Goal: Transaction & Acquisition: Download file/media

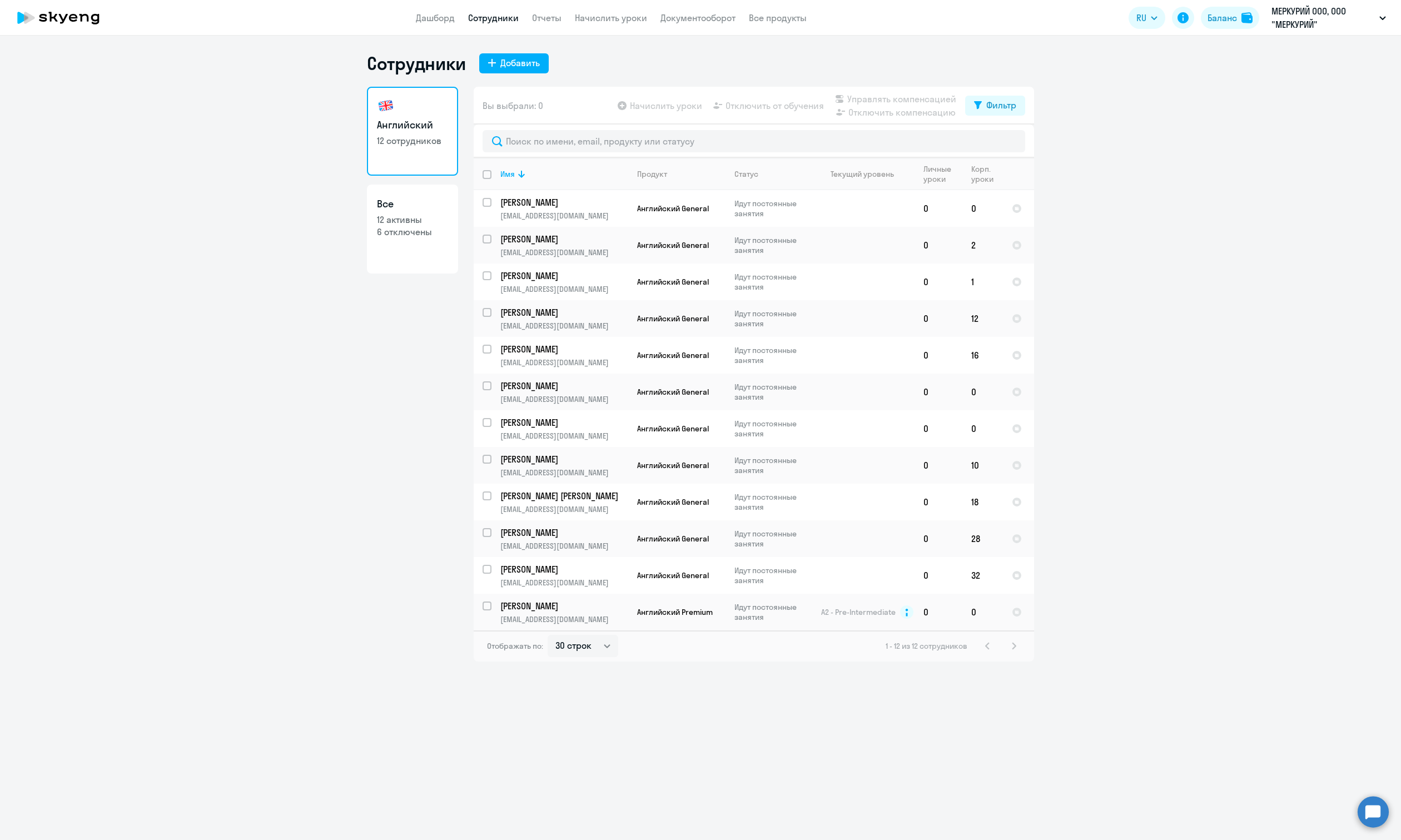
select select "30"
click at [425, 17] on link "Дашборд" at bounding box center [435, 18] width 39 height 11
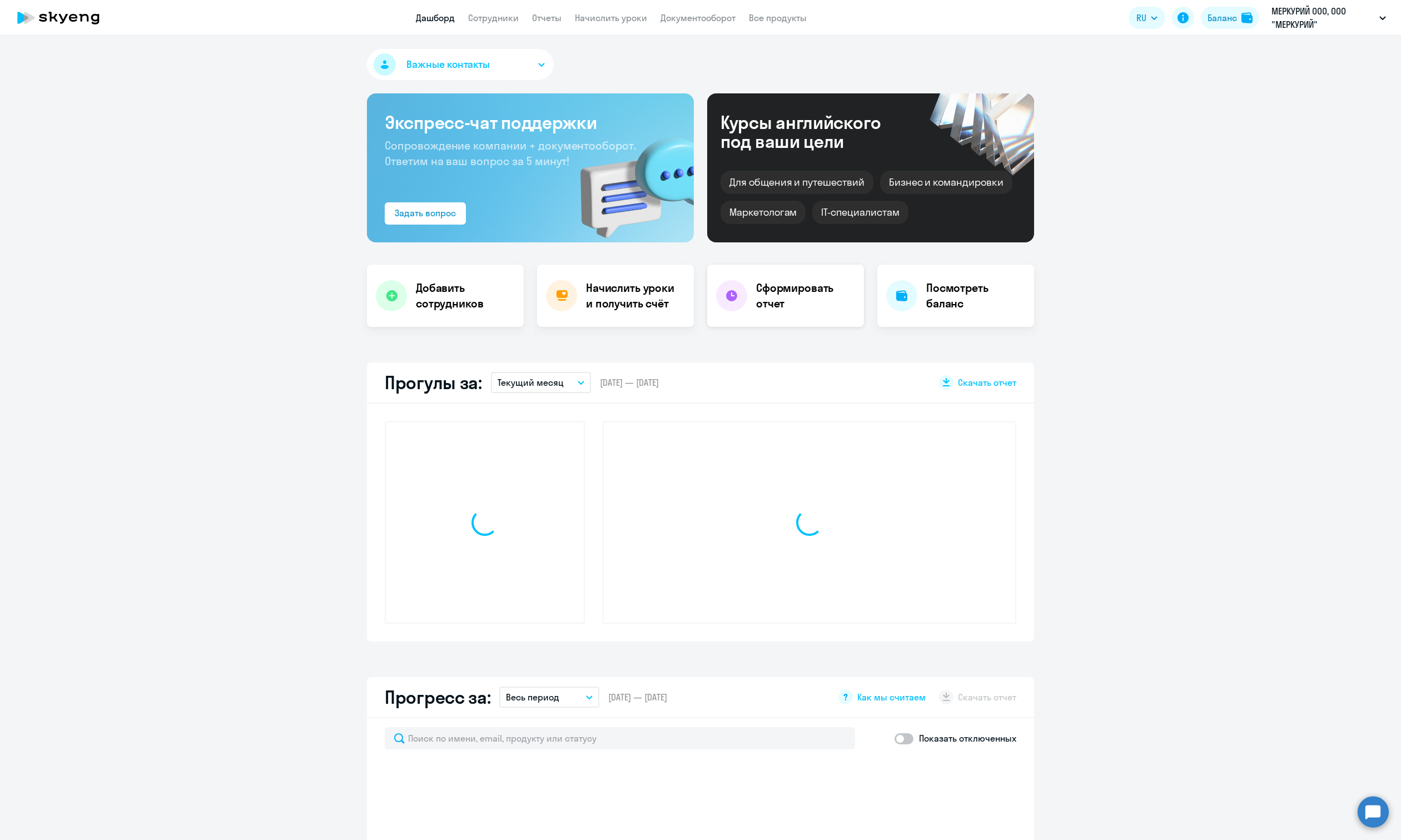
select select "30"
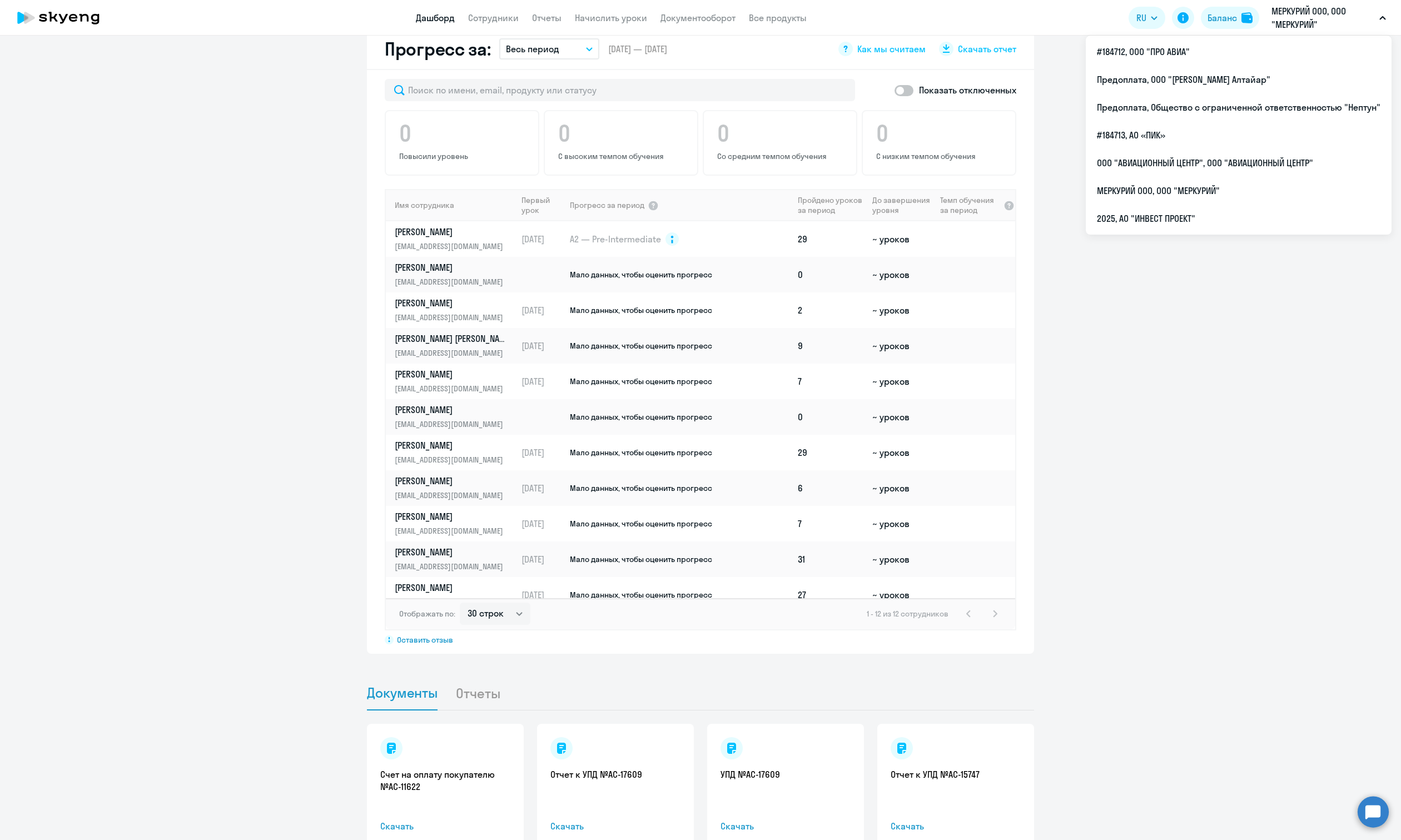
click at [1298, 18] on p "МЕРКУРИЙ ООО, ООО "МЕРКУРИЙ"" at bounding box center [1323, 17] width 103 height 26
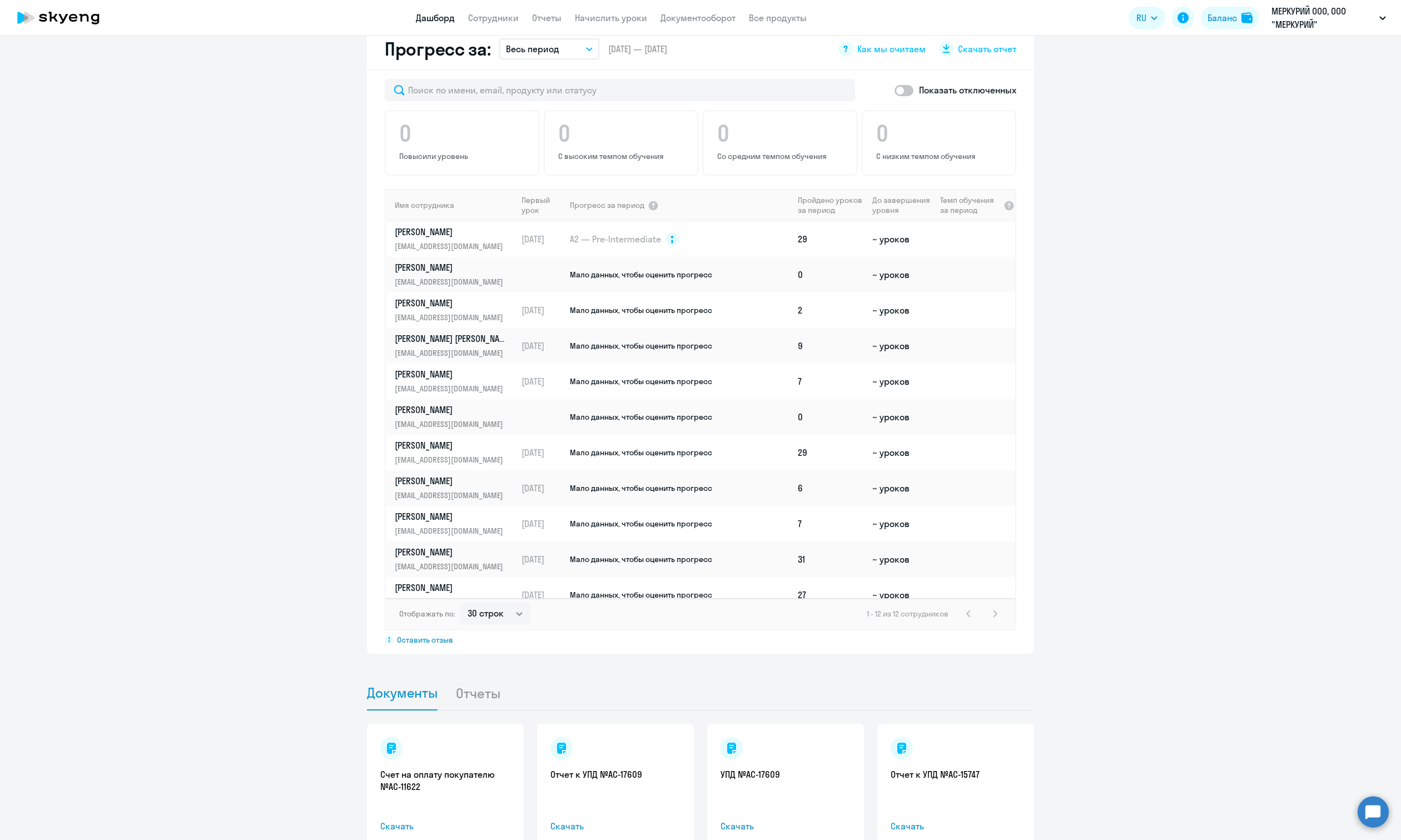
click at [1298, 19] on p "МЕРКУРИЙ ООО, ООО "МЕРКУРИЙ"" at bounding box center [1323, 17] width 103 height 26
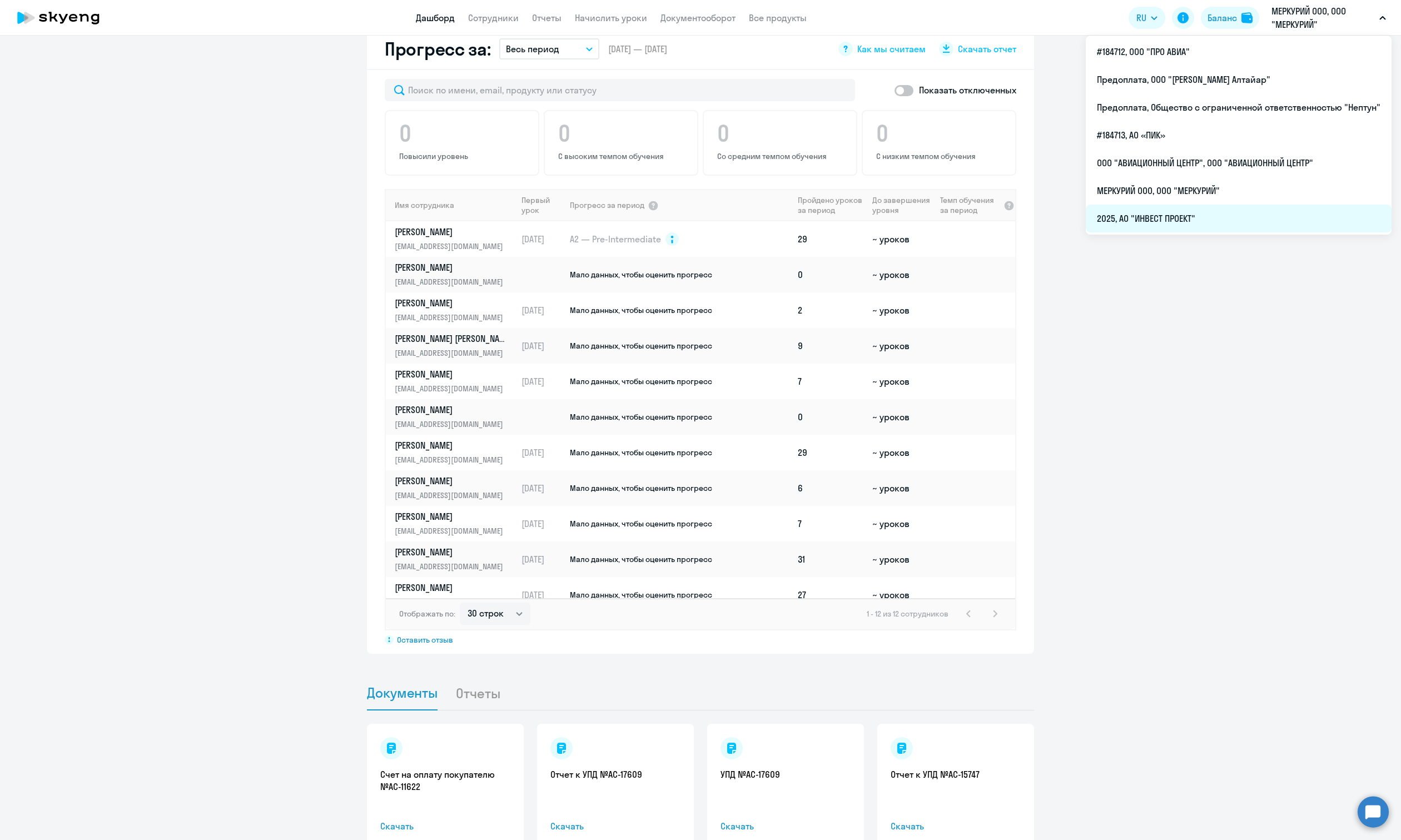
click at [1181, 219] on li "2025, АО "ИНВЕСТ ПРОЕКТ"" at bounding box center [1239, 218] width 306 height 28
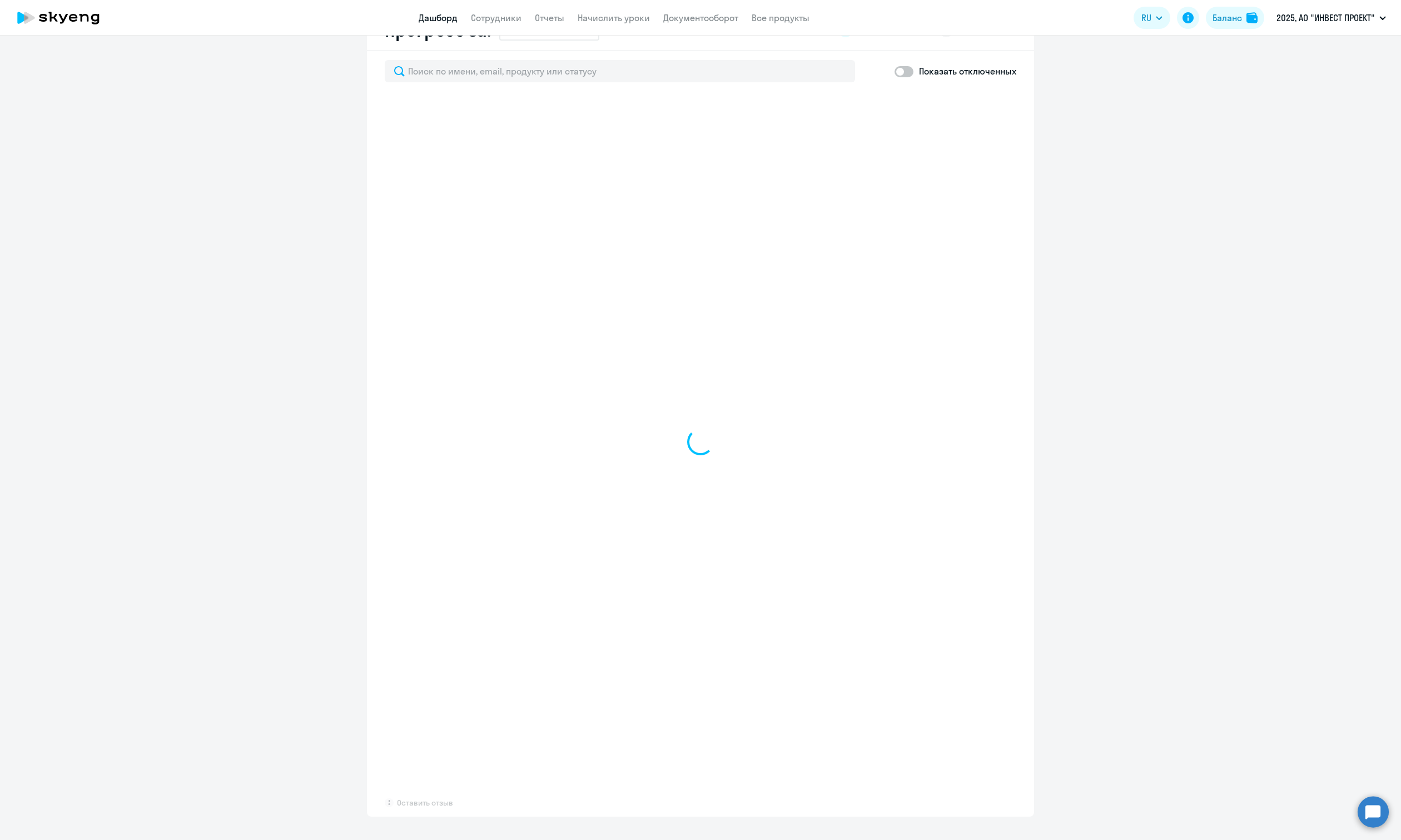
scroll to position [666, 0]
select select "30"
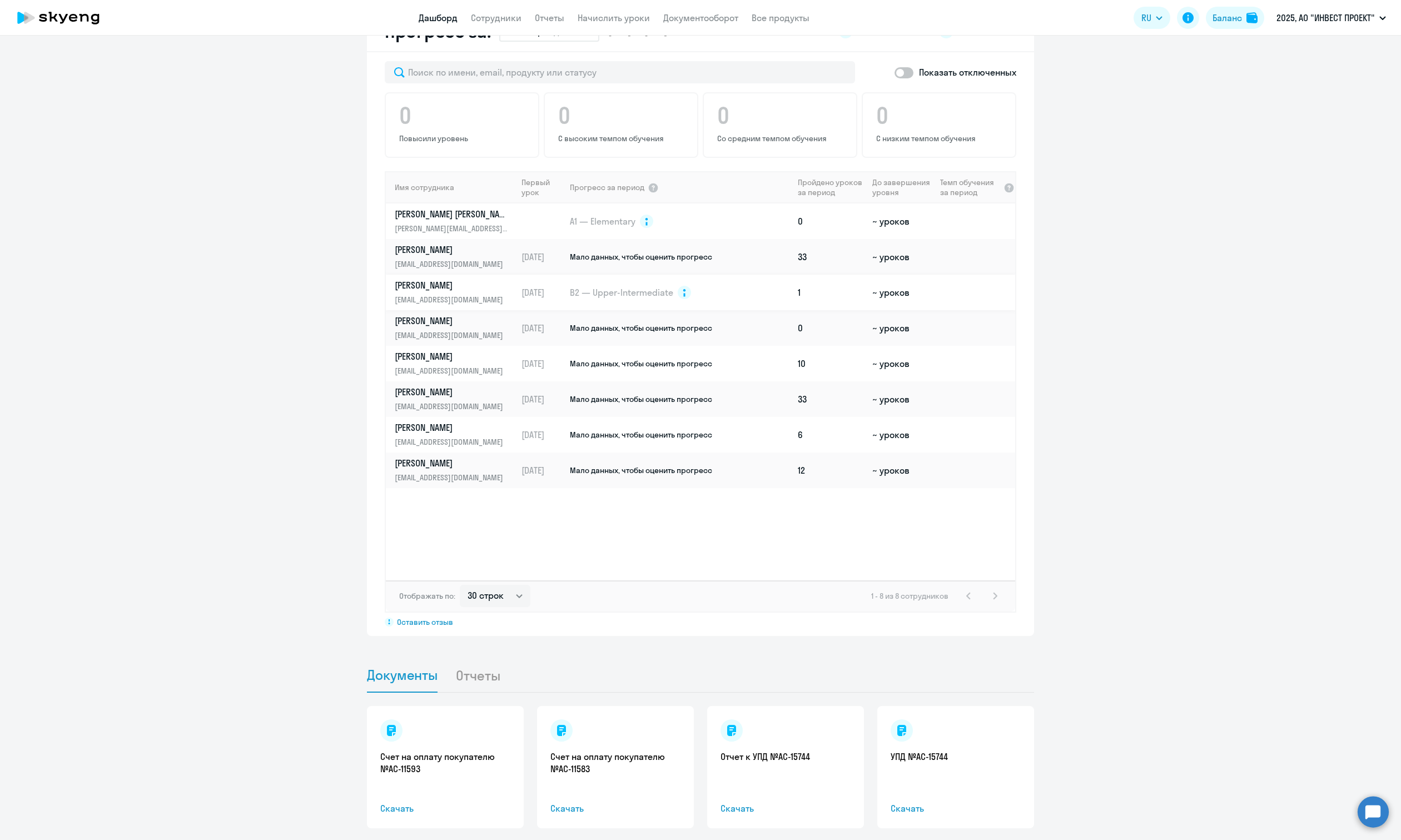
click at [505, 300] on link "[PERSON_NAME] [PERSON_NAME][EMAIL_ADDRESS][DOMAIN_NAME]" at bounding box center [455, 292] width 122 height 26
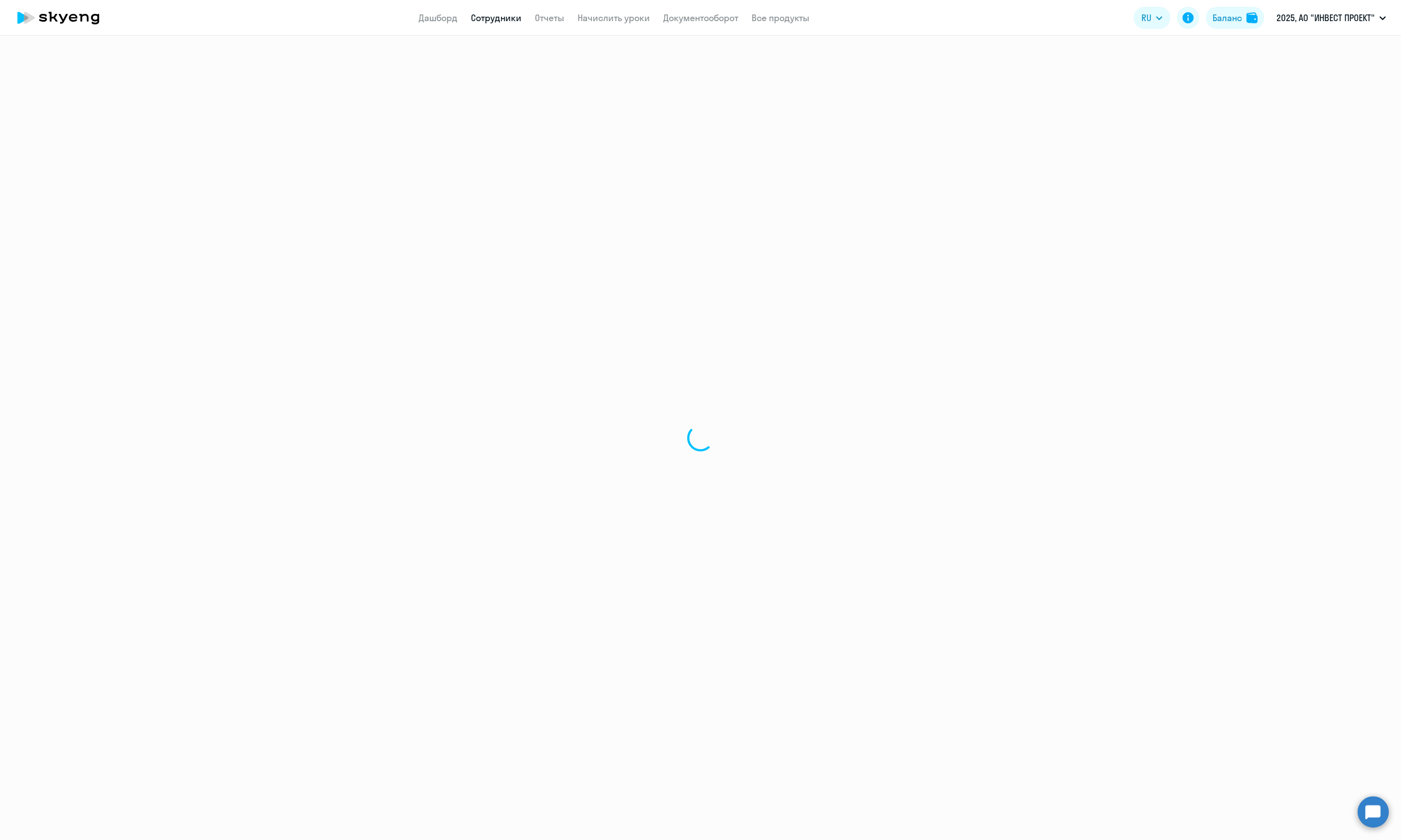
select select "english"
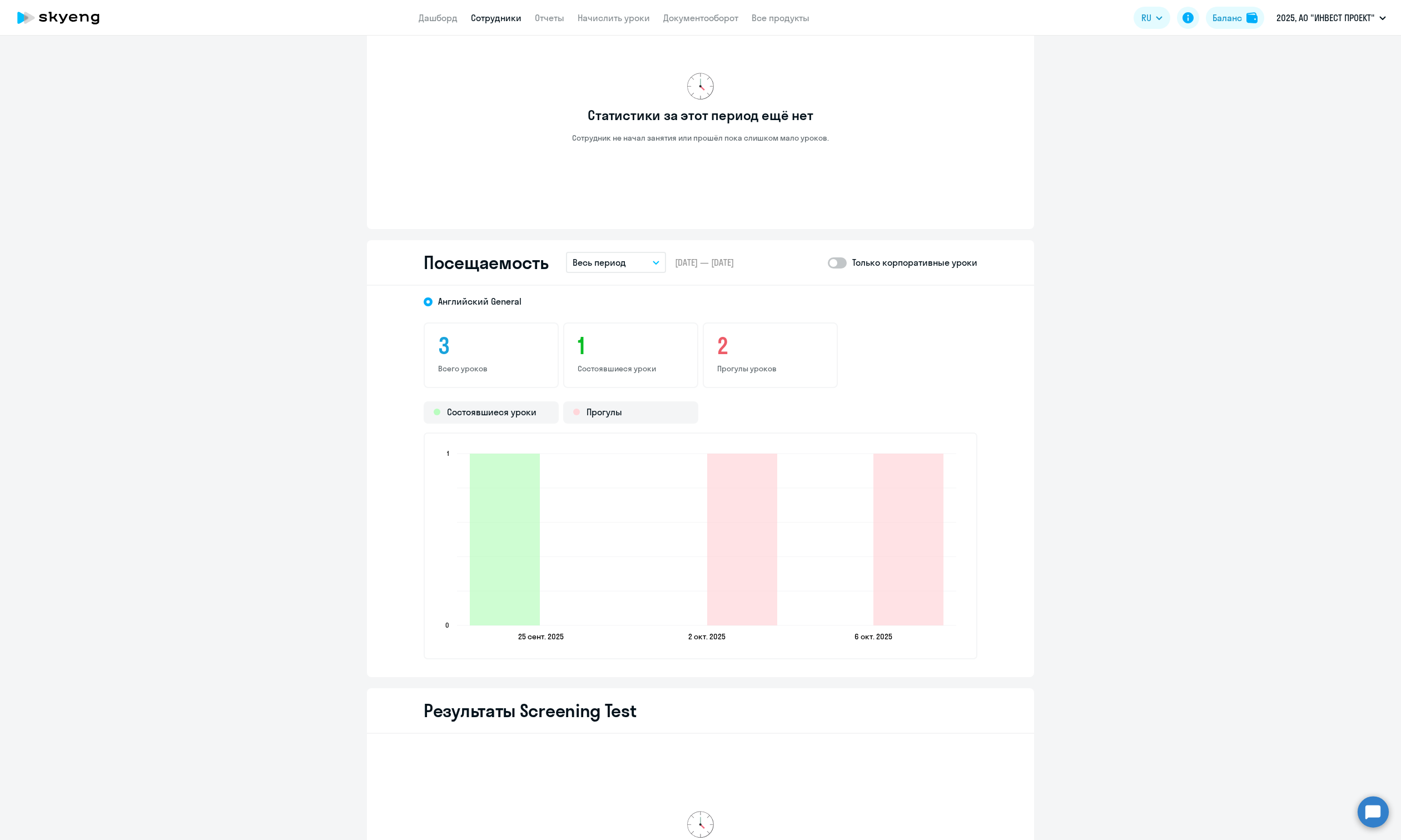
scroll to position [961, 0]
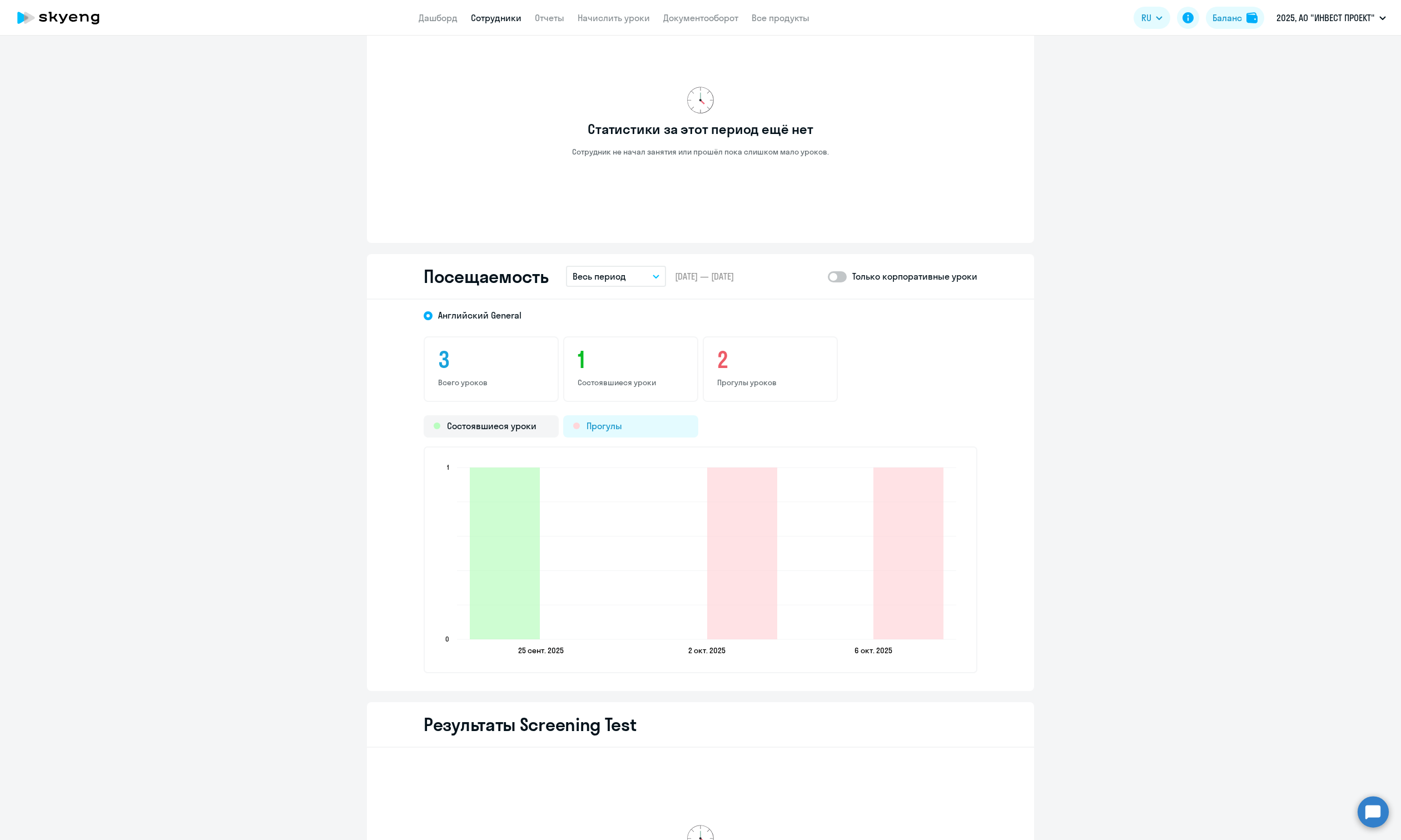
click at [648, 426] on div "Прогулы" at bounding box center [630, 426] width 135 height 22
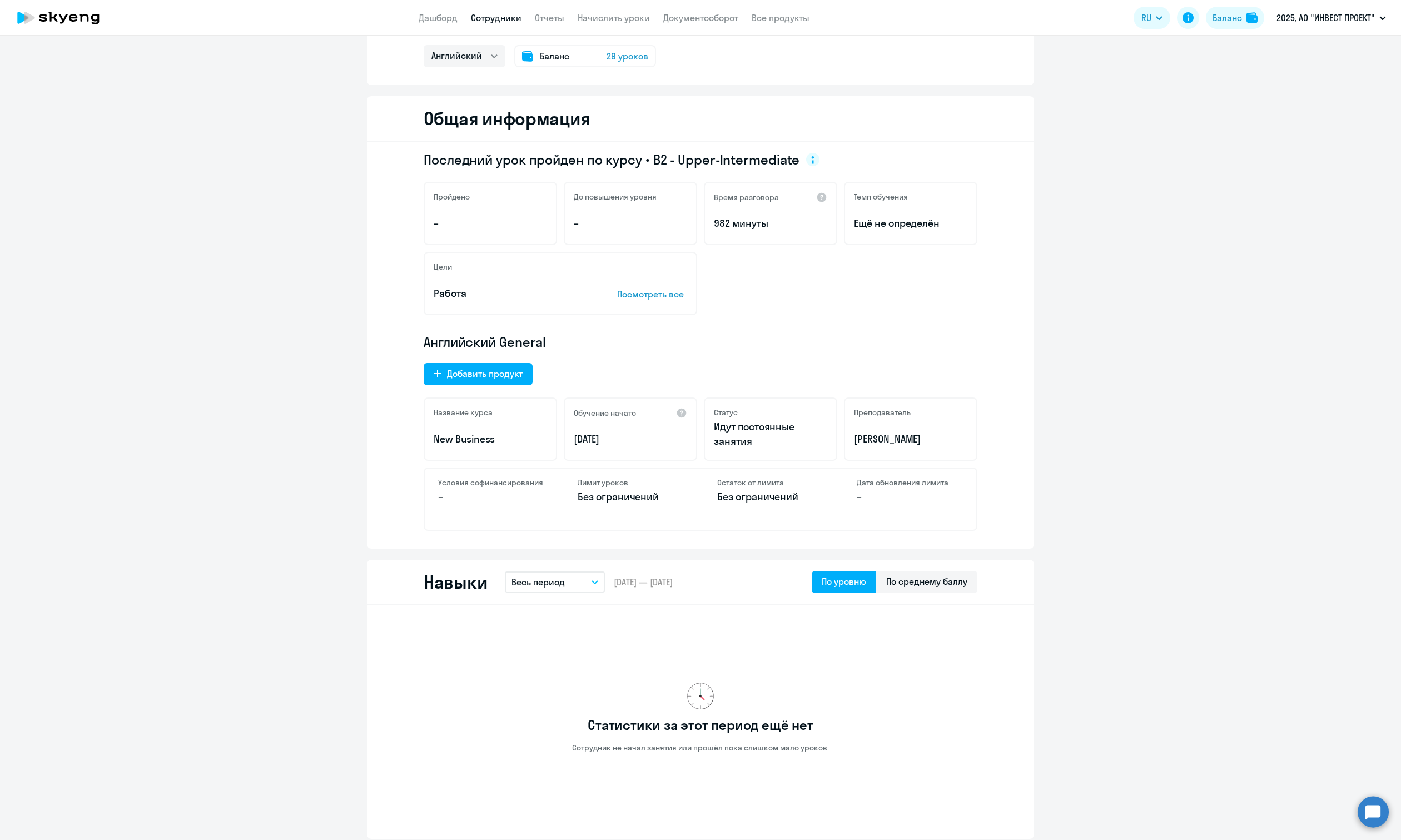
scroll to position [0, 0]
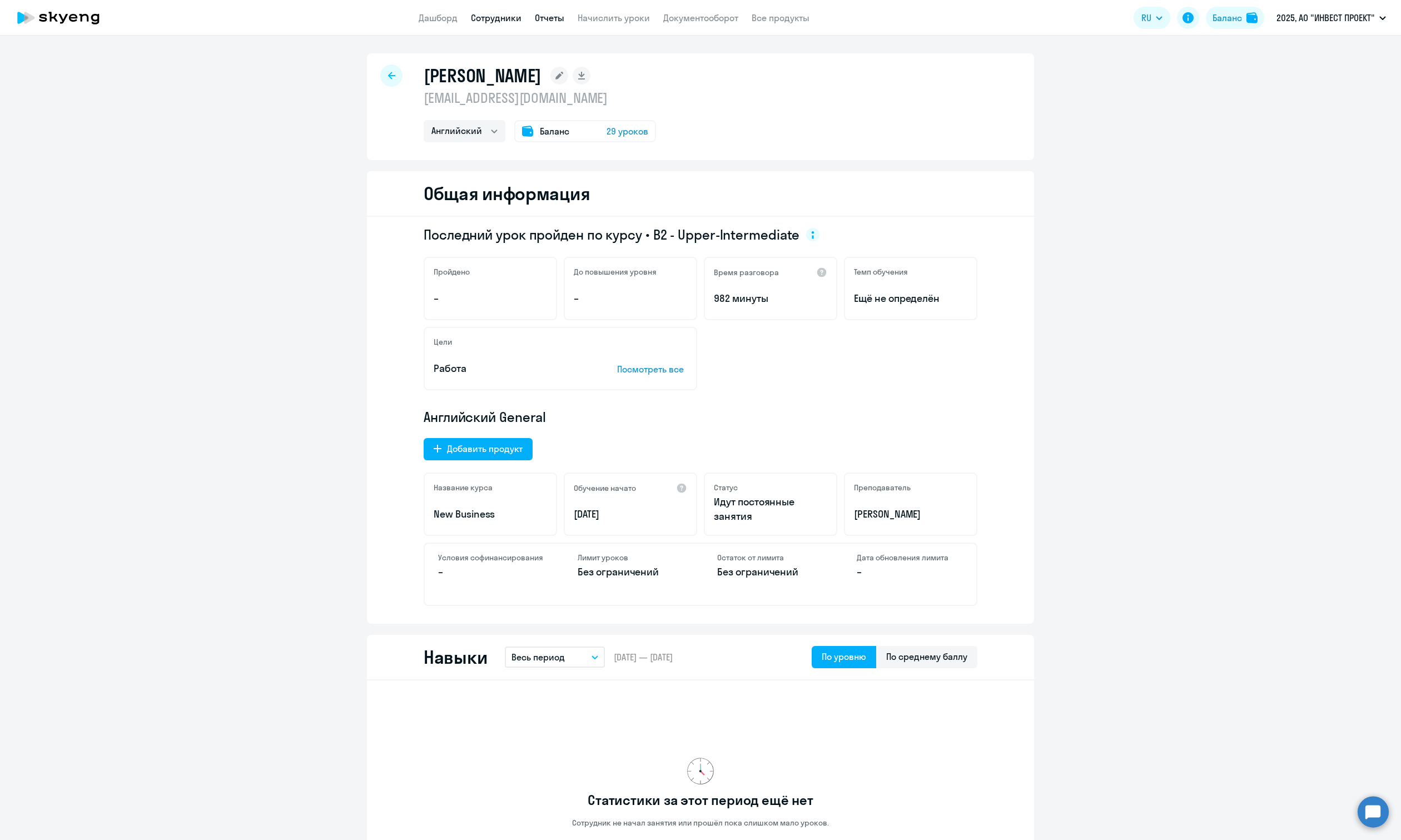
click at [538, 18] on link "Отчеты" at bounding box center [549, 18] width 29 height 11
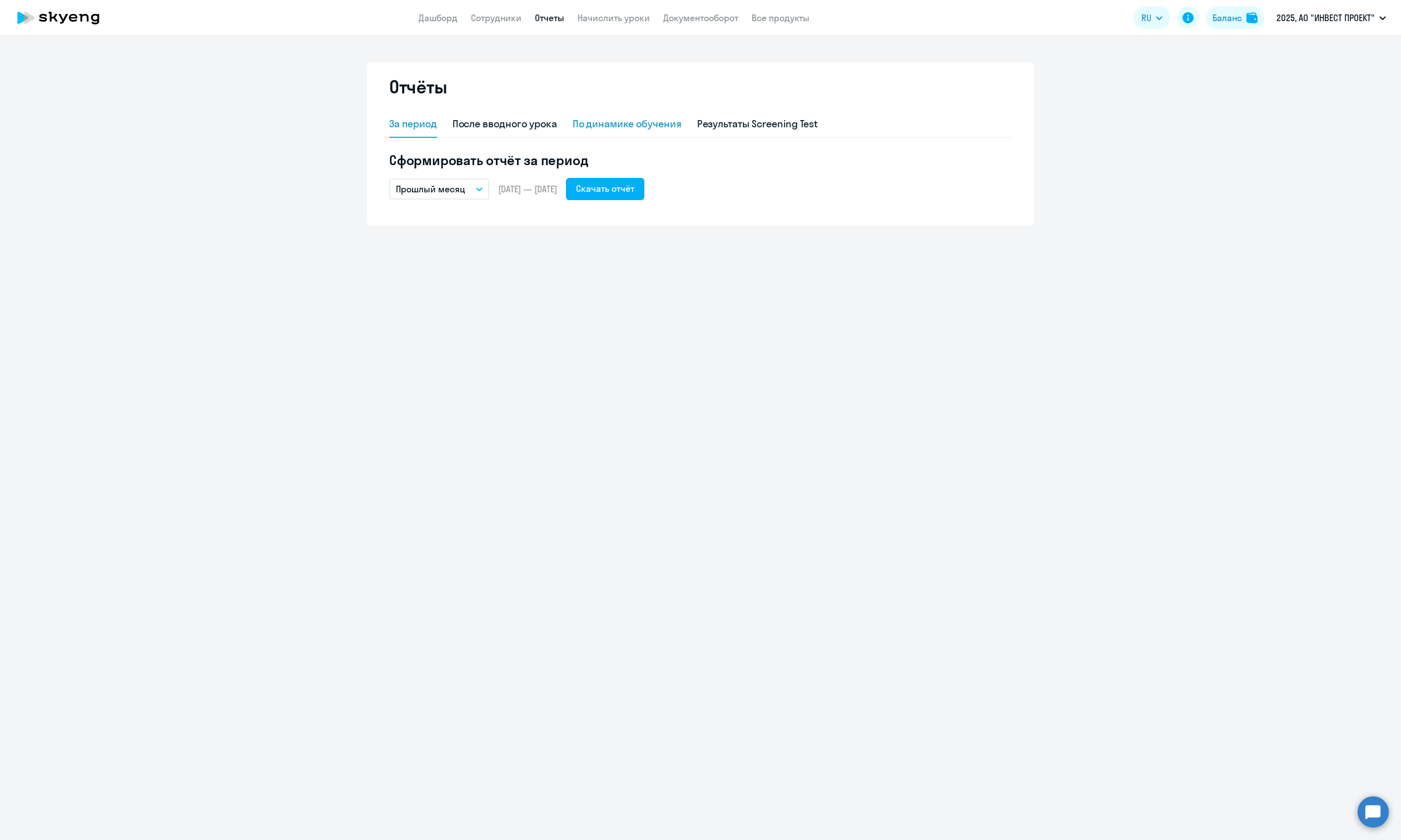
click at [627, 130] on div "По динамике обучения" at bounding box center [627, 124] width 109 height 15
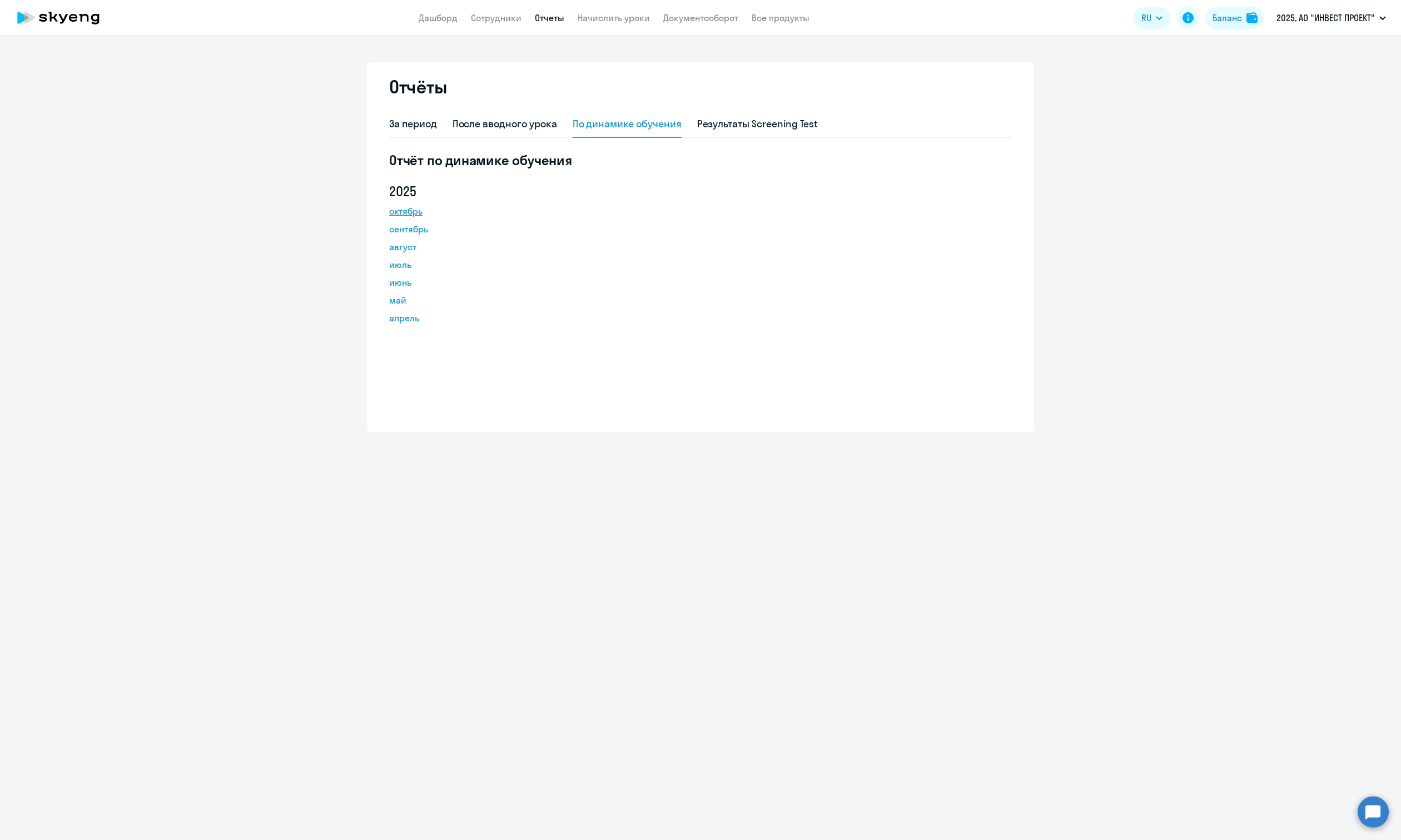
click at [414, 208] on link "октябрь" at bounding box center [439, 211] width 100 height 14
drag, startPoint x: 1400, startPoint y: 248, endPoint x: 1380, endPoint y: 287, distance: 43.8
click at [1387, 280] on ng-component "Отчёты За период После вводного урока По динамике обучения Результаты Screening…" at bounding box center [700, 247] width 1401 height 371
click at [1298, 345] on ng-component "Отчёты За период После вводного урока По динамике обучения Результаты Screening…" at bounding box center [700, 247] width 1401 height 371
click at [792, 130] on div "Результаты Screening Test" at bounding box center [757, 124] width 121 height 15
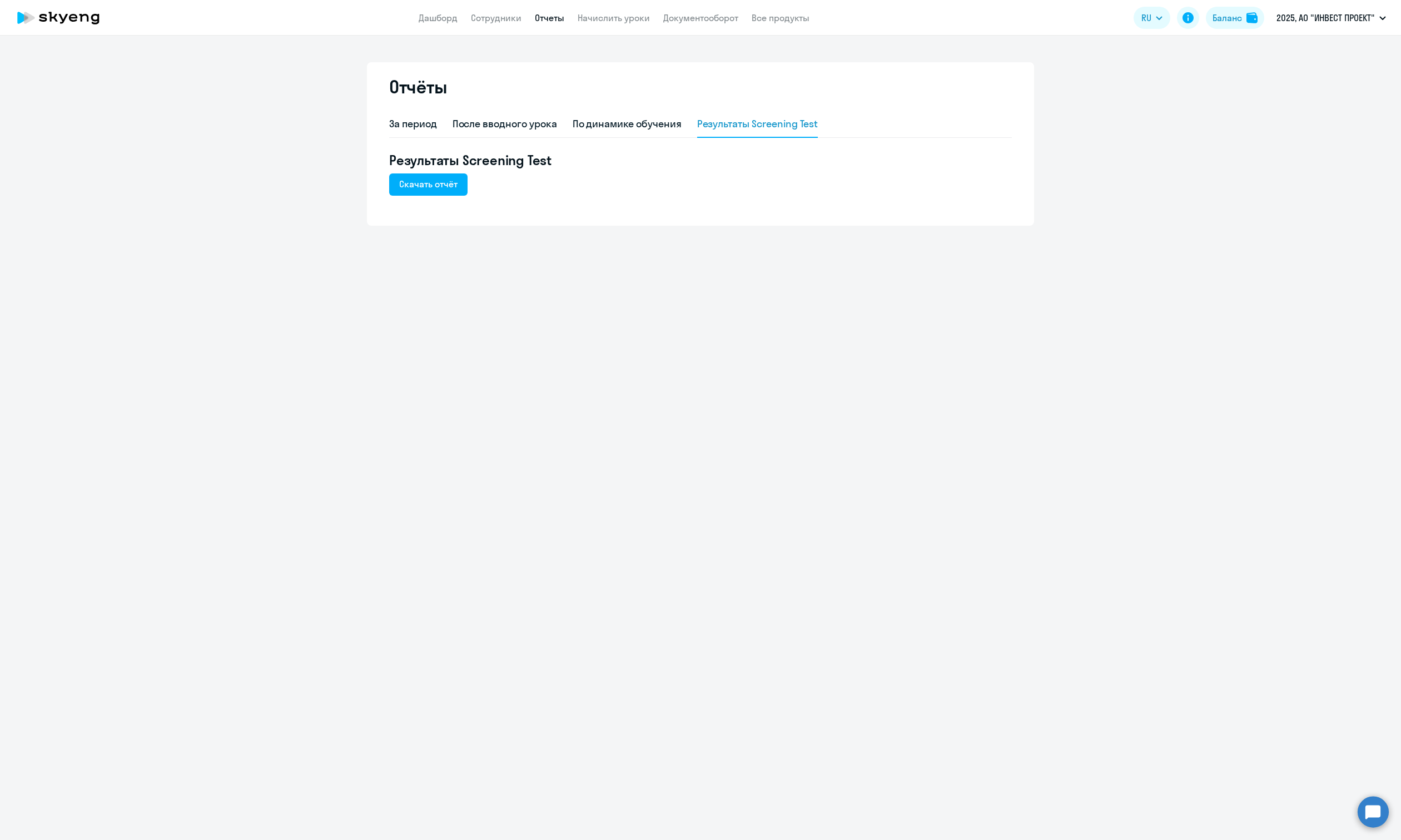
click at [468, 183] on div "Результаты Screening Test Скачать отчёт" at bounding box center [700, 173] width 622 height 44
click at [457, 183] on div "Скачать отчёт" at bounding box center [428, 184] width 58 height 14
